Goal: Information Seeking & Learning: Learn about a topic

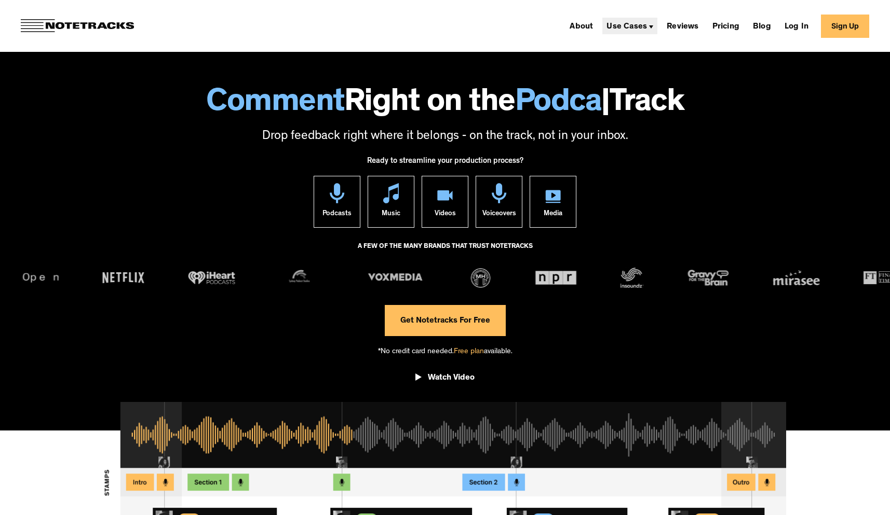
click at [640, 25] on div "Use Cases" at bounding box center [626, 27] width 40 height 8
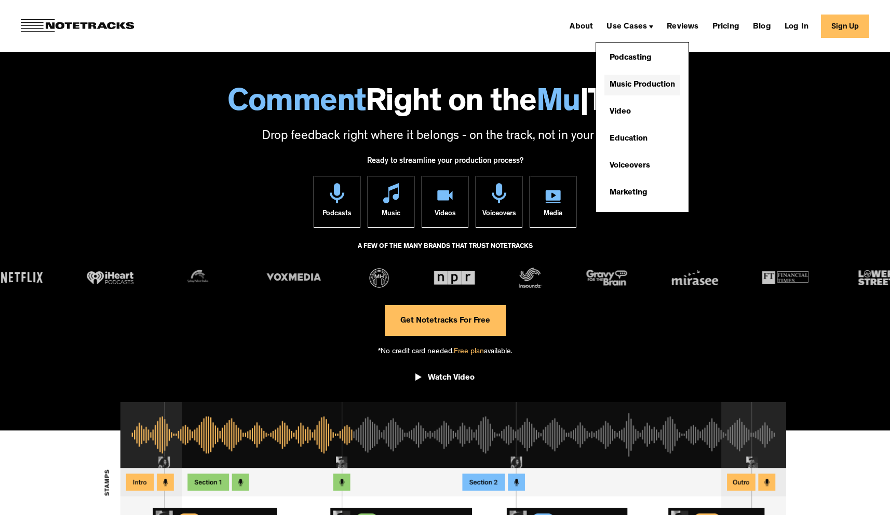
click at [648, 85] on link "Music Production" at bounding box center [642, 85] width 76 height 21
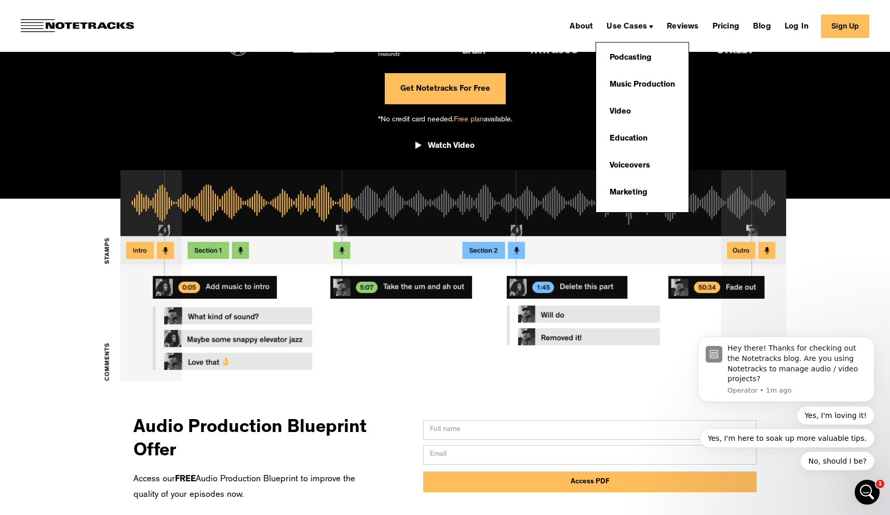
scroll to position [282, 0]
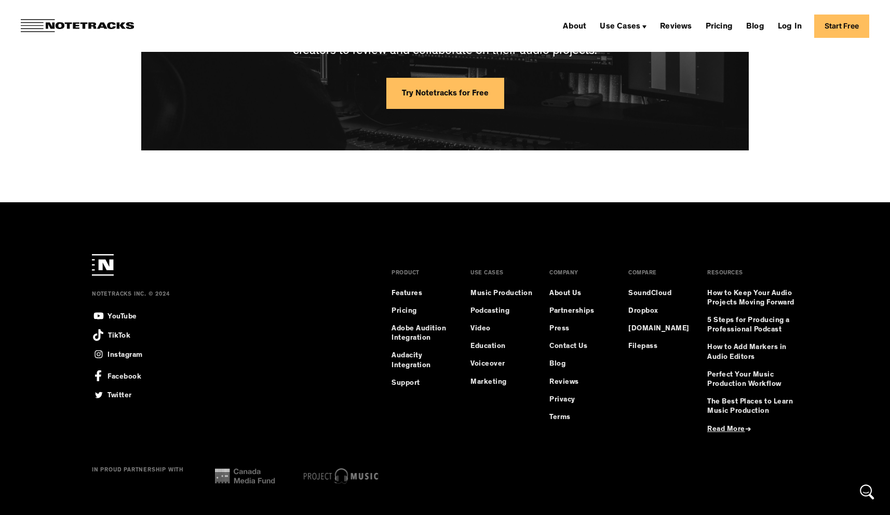
scroll to position [2779, 0]
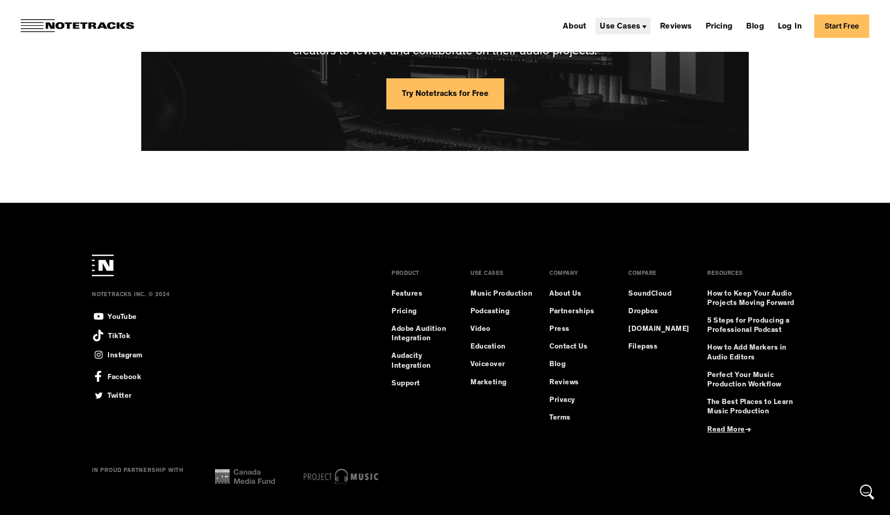
click at [628, 26] on div "Use Cases" at bounding box center [620, 27] width 40 height 8
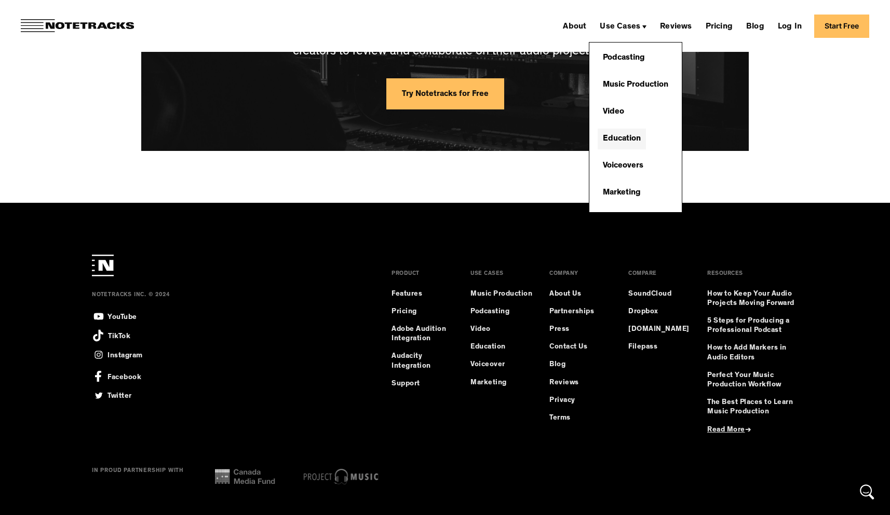
click at [644, 135] on link "Education" at bounding box center [621, 139] width 48 height 21
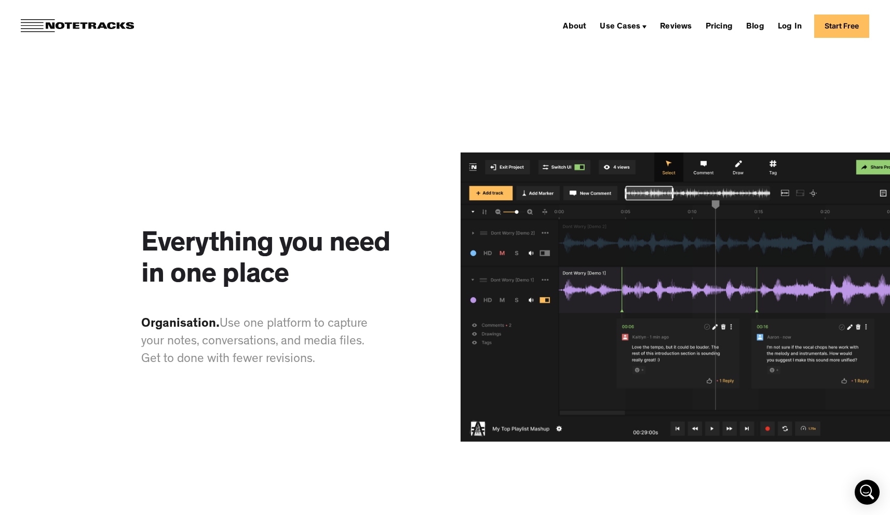
scroll to position [1150, 0]
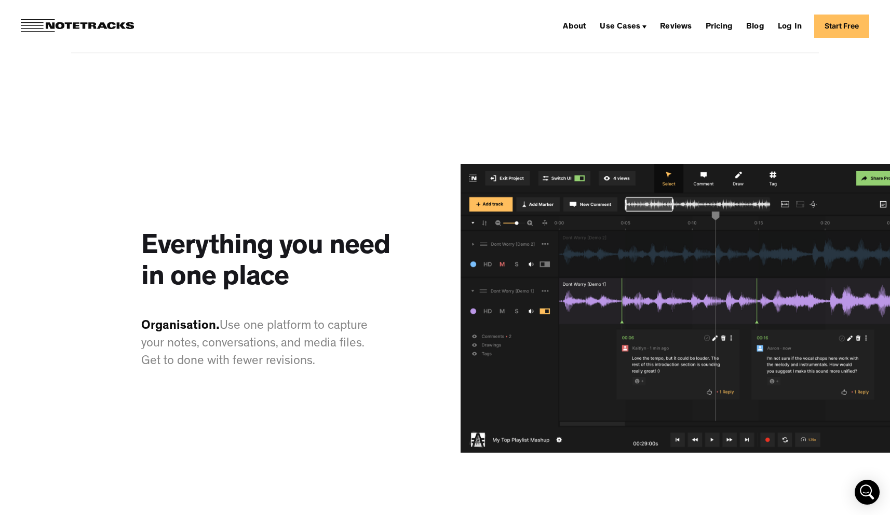
click at [539, 196] on img at bounding box center [674, 308] width 429 height 289
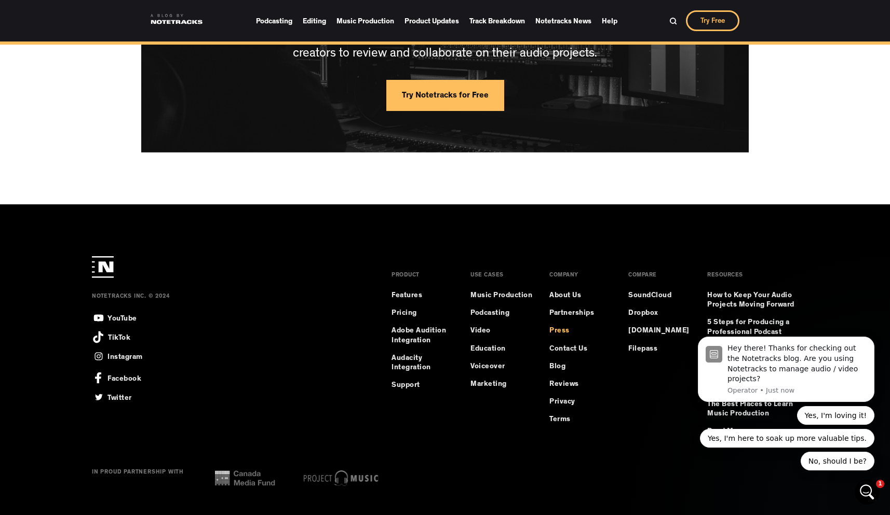
click at [562, 326] on link "Press" at bounding box center [559, 330] width 20 height 9
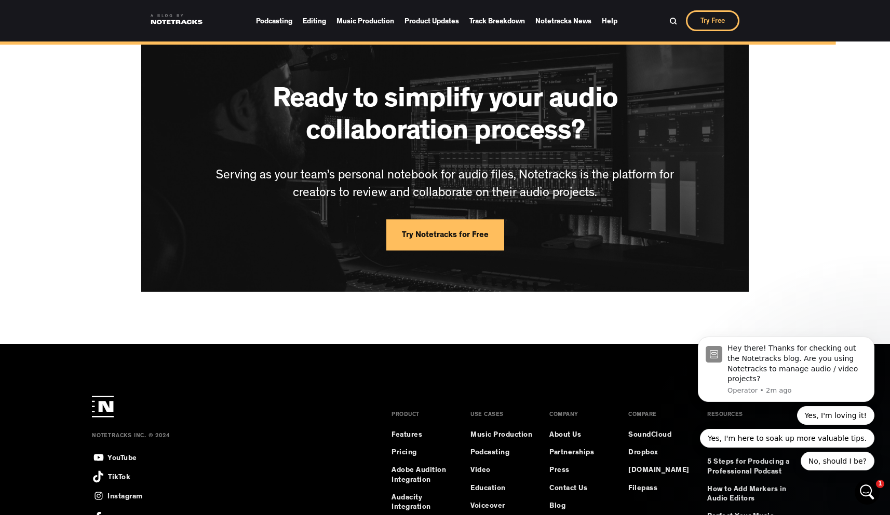
scroll to position [1613, 0]
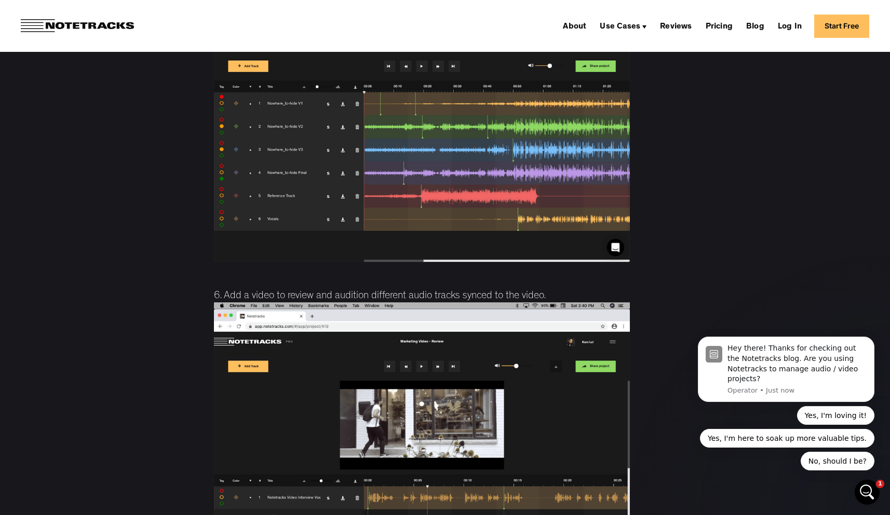
scroll to position [4945, 0]
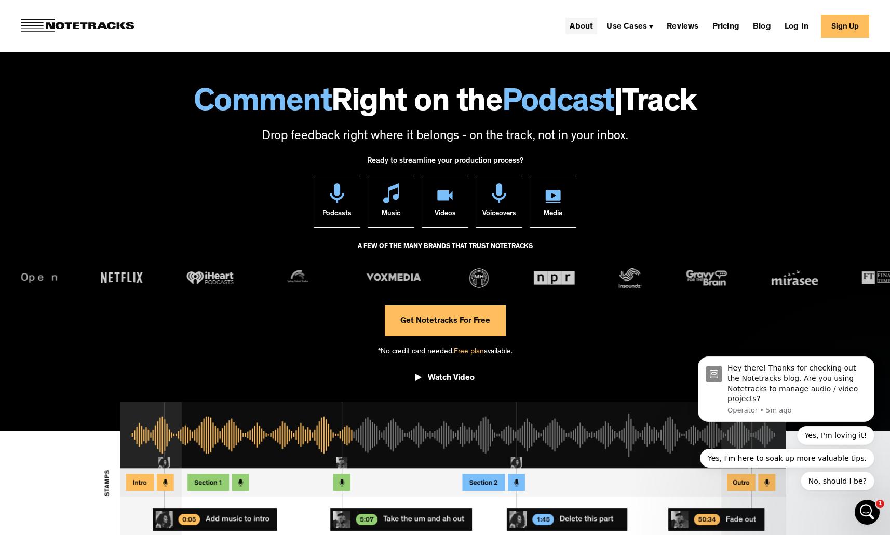
click at [586, 26] on link "About" at bounding box center [581, 26] width 32 height 17
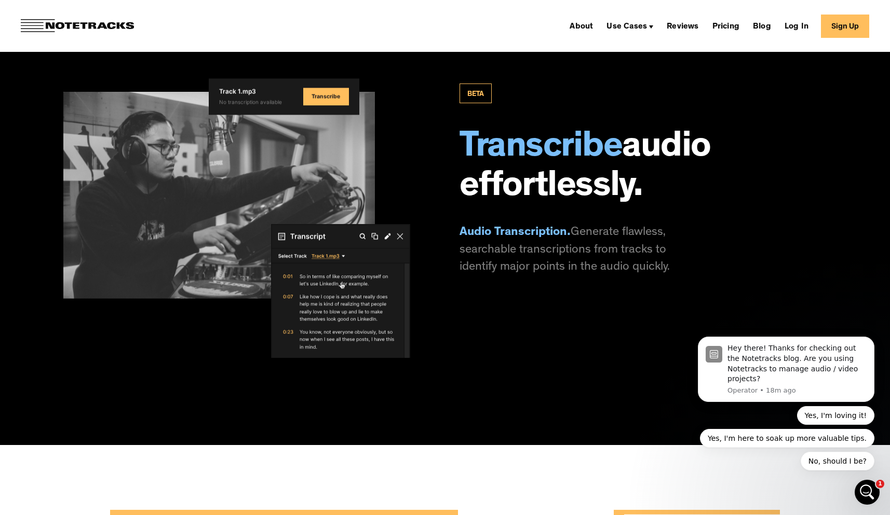
scroll to position [1741, 0]
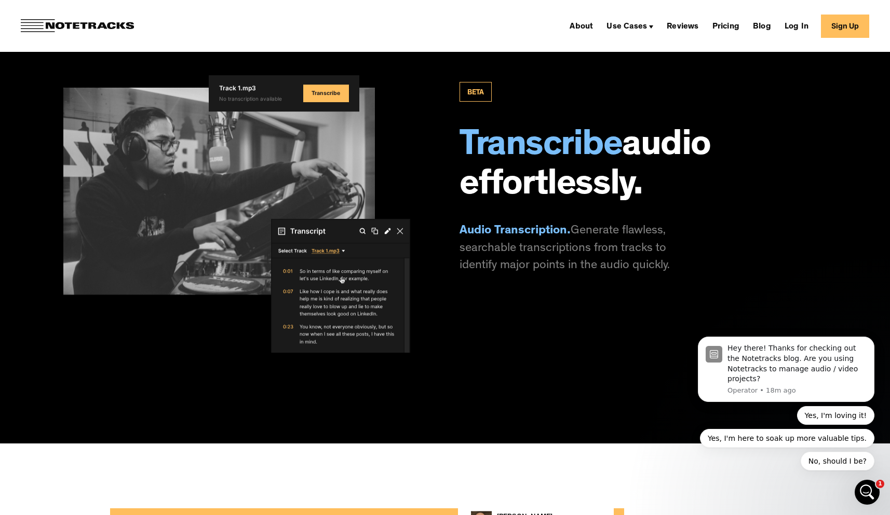
click at [355, 302] on img at bounding box center [275, 286] width 269 height 134
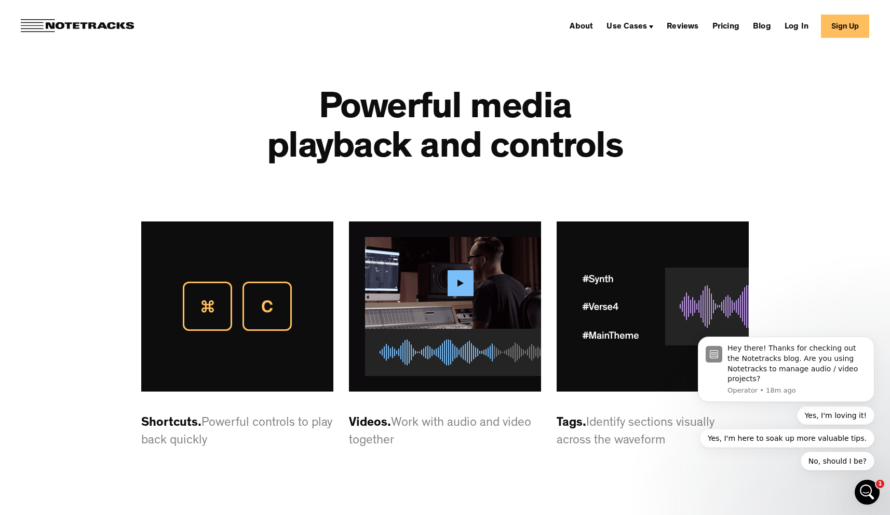
scroll to position [2558, 0]
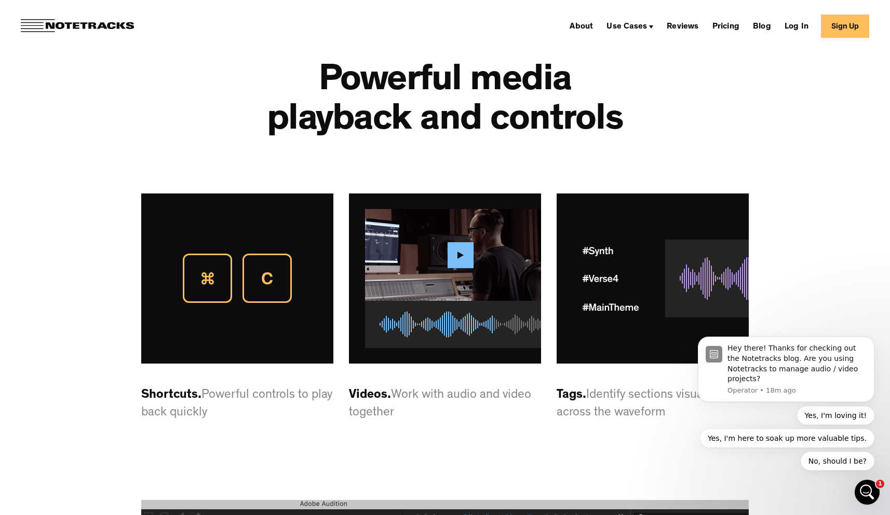
click at [487, 142] on h2 "Powerful media playback and controls" at bounding box center [444, 102] width 405 height 79
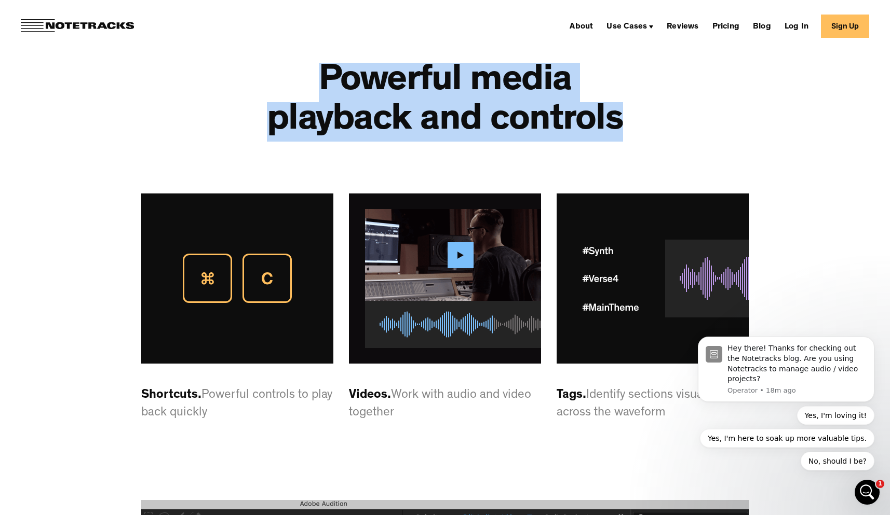
click at [487, 142] on h2 "Powerful media playback and controls" at bounding box center [444, 102] width 405 height 79
click at [534, 194] on div "Powerful media playback and controls" at bounding box center [444, 118] width 405 height 152
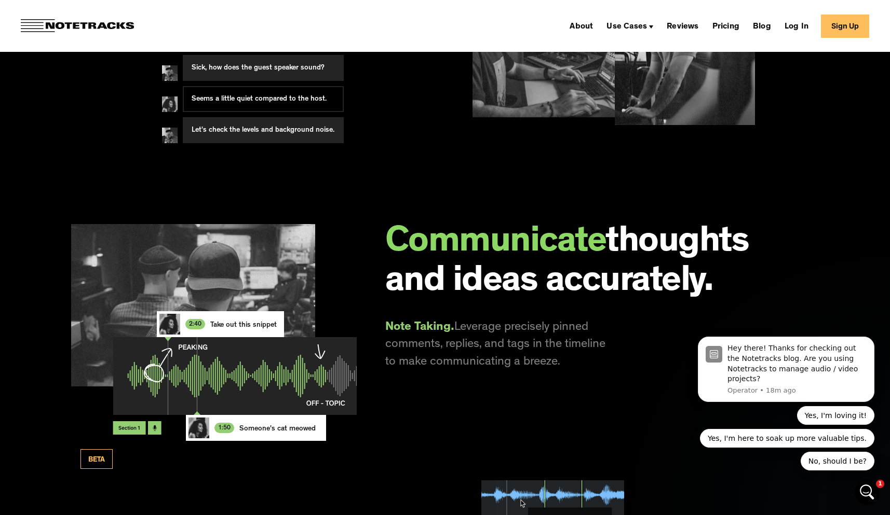
scroll to position [1095, 0]
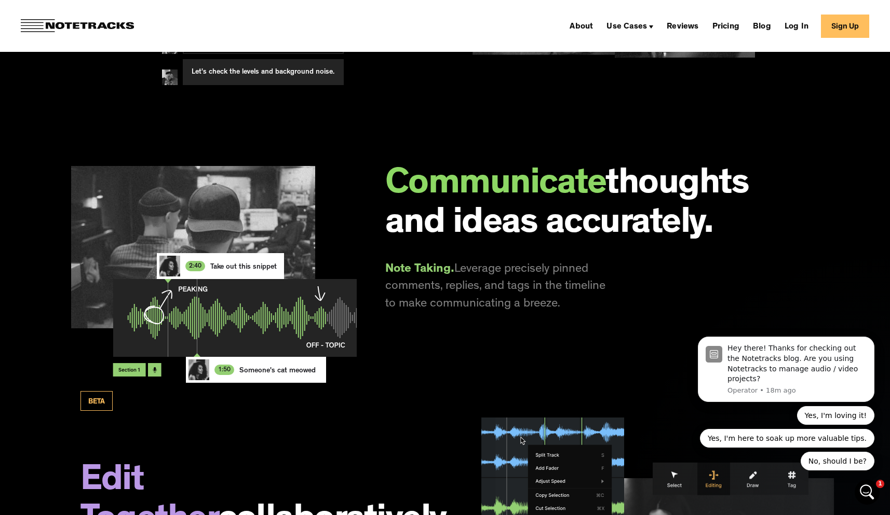
drag, startPoint x: 268, startPoint y: 279, endPoint x: 300, endPoint y: 278, distance: 32.2
click at [284, 278] on div "2:4 0 1 2 3 4 5 6 7 8 Take out this snippet" at bounding box center [220, 266] width 127 height 26
drag, startPoint x: 289, startPoint y: 288, endPoint x: 312, endPoint y: 288, distance: 23.9
click at [284, 279] on div "2:4 0 1 2 3 4 5 6 7 8 Take out this snippet" at bounding box center [220, 266] width 127 height 26
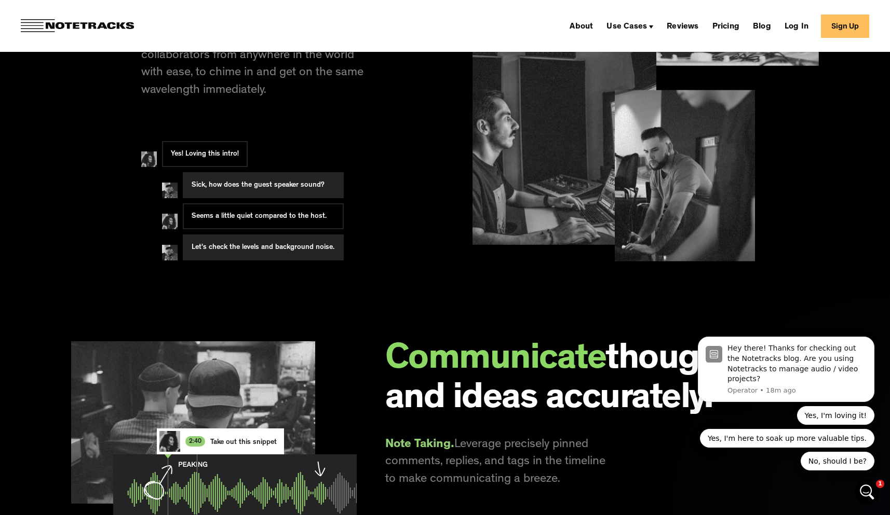
scroll to position [825, 0]
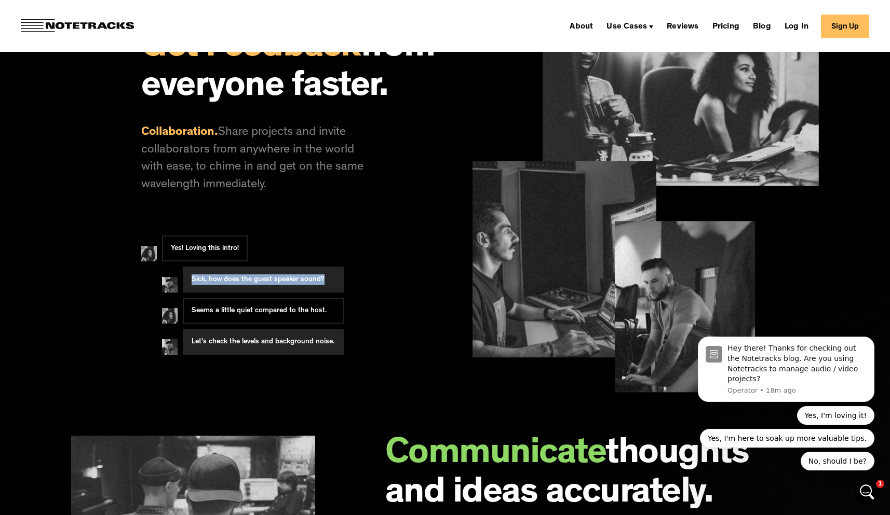
drag, startPoint x: 312, startPoint y: 288, endPoint x: 341, endPoint y: 269, distance: 33.8
click at [342, 270] on div "Sick, how does the guest speaker sound?" at bounding box center [263, 280] width 161 height 26
click at [341, 269] on div "Sick, how does the guest speaker sound?" at bounding box center [263, 280] width 161 height 26
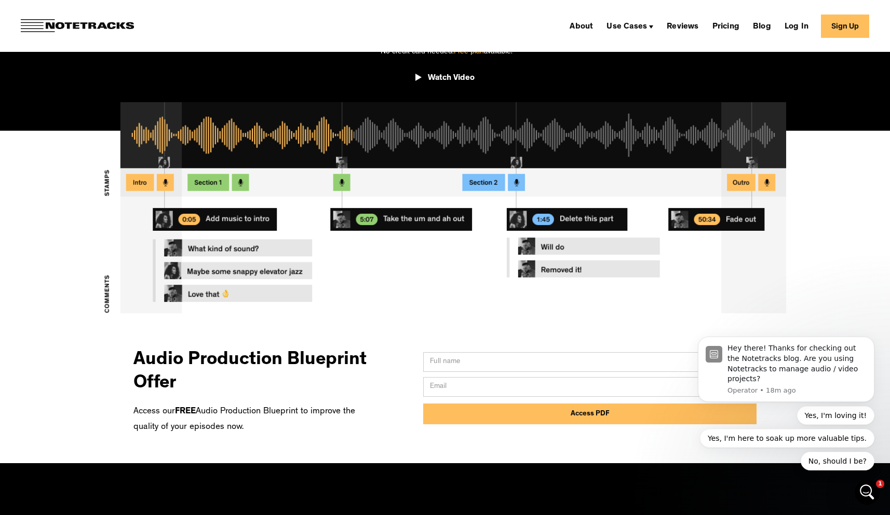
scroll to position [301, 0]
